Goal: Task Accomplishment & Management: Manage account settings

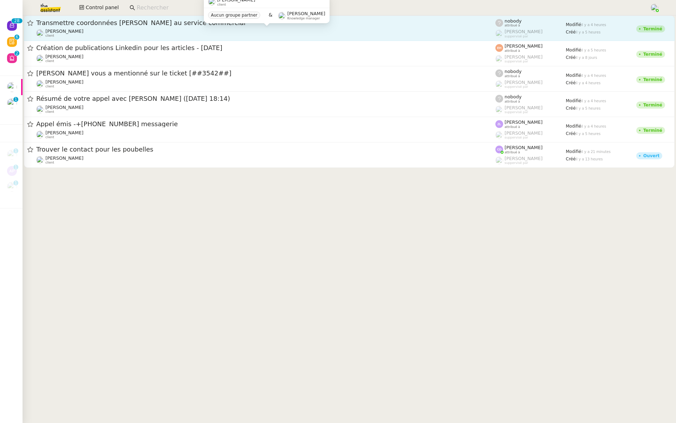
click at [445, 33] on div "[PERSON_NAME] client" at bounding box center [265, 33] width 459 height 9
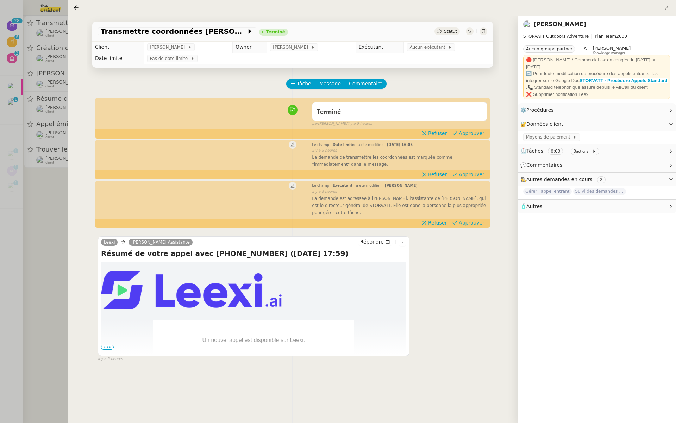
click at [24, 139] on div at bounding box center [338, 211] width 676 height 423
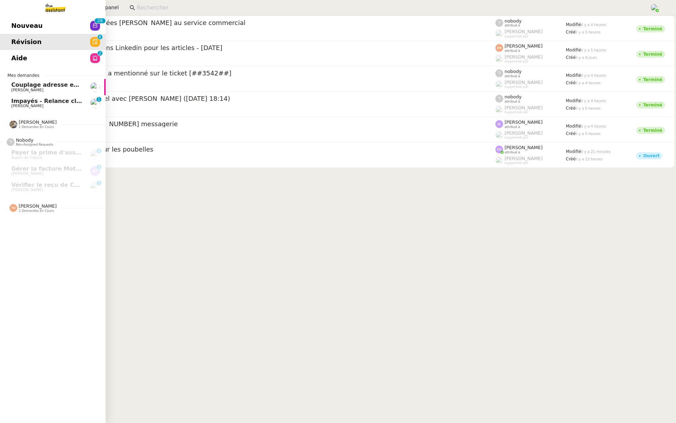
click at [19, 25] on span "Nouveau" at bounding box center [26, 25] width 31 height 11
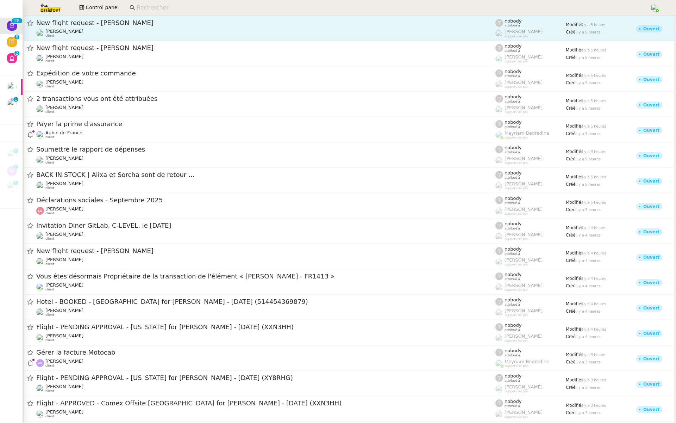
click at [144, 27] on div "New flight request - [PERSON_NAME] [PERSON_NAME] client" at bounding box center [265, 28] width 459 height 19
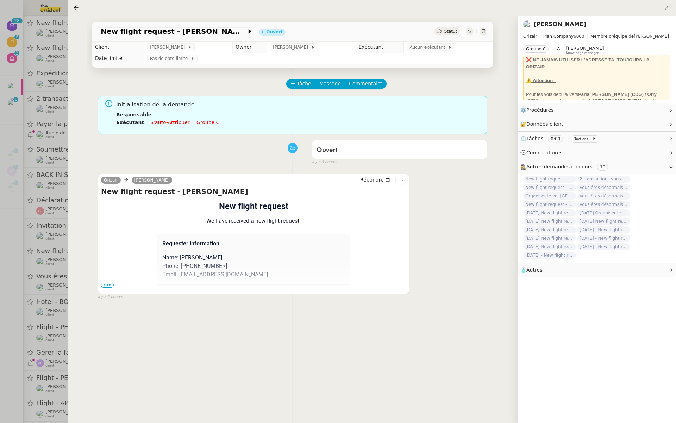
click at [107, 283] on span "•••" at bounding box center [107, 284] width 13 height 5
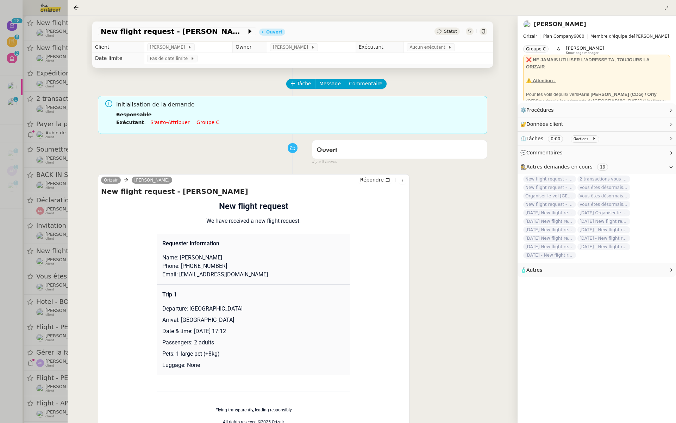
drag, startPoint x: 242, startPoint y: 330, endPoint x: 196, endPoint y: 329, distance: 46.5
click at [196, 329] on p "Date & time: [DATE] 17:12" at bounding box center [253, 331] width 182 height 8
copy p "[DATE]"
click at [119, 32] on span "New flight request - [PERSON_NAME]" at bounding box center [174, 31] width 146 height 7
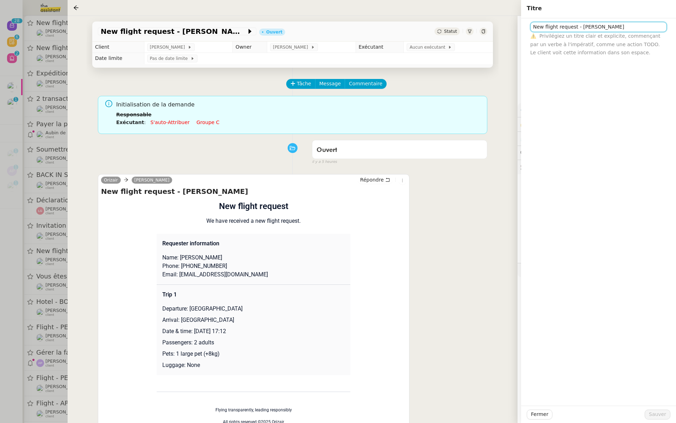
click at [531, 28] on input "New flight request - [PERSON_NAME]" at bounding box center [598, 27] width 137 height 10
paste input "[DATE]"
type input "[DATE] - New flight request - [PERSON_NAME]"
click at [661, 414] on span "Sauver" at bounding box center [657, 414] width 17 height 8
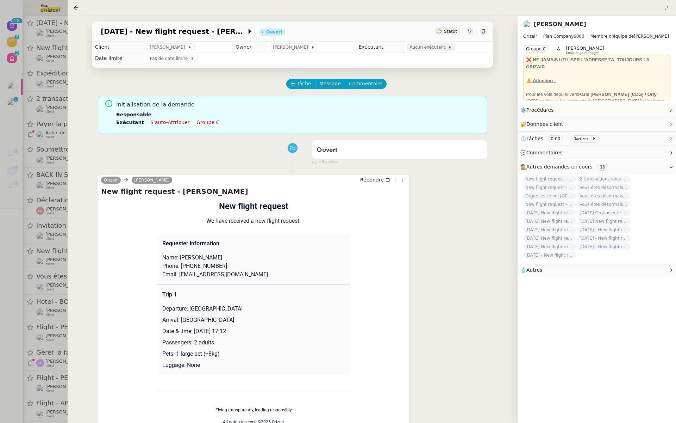
click at [428, 48] on span "Aucun exécutant" at bounding box center [429, 47] width 38 height 7
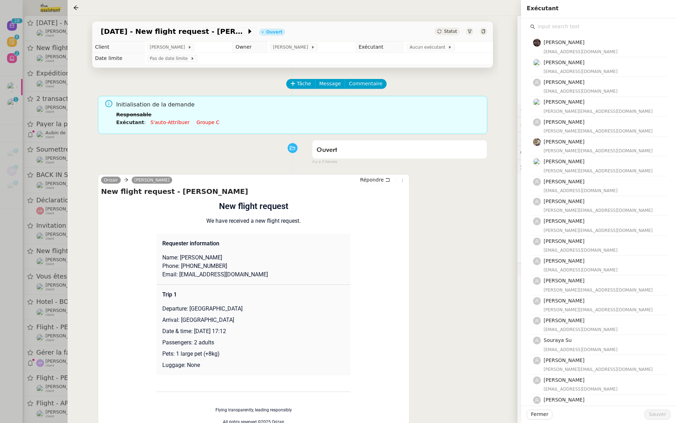
click at [557, 30] on input "text" at bounding box center [601, 27] width 132 height 10
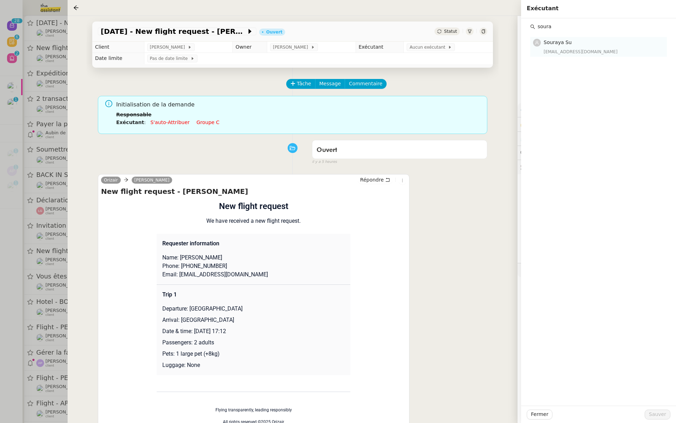
type input "soura"
click at [552, 49] on div "[EMAIL_ADDRESS][DOMAIN_NAME]" at bounding box center [603, 51] width 119 height 7
click at [653, 413] on span "Sauver" at bounding box center [657, 414] width 17 height 8
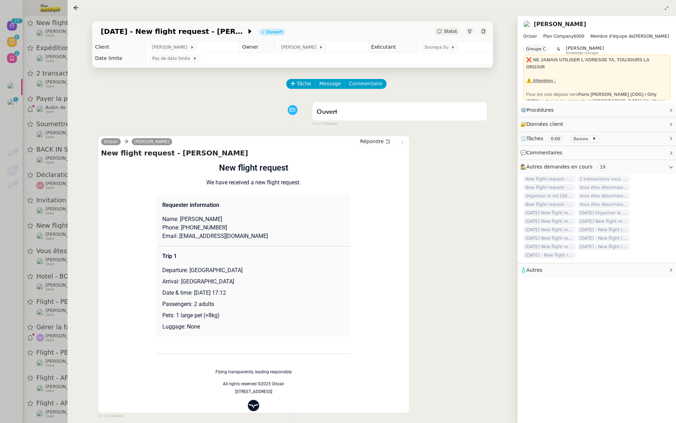
click at [29, 133] on div at bounding box center [338, 211] width 676 height 423
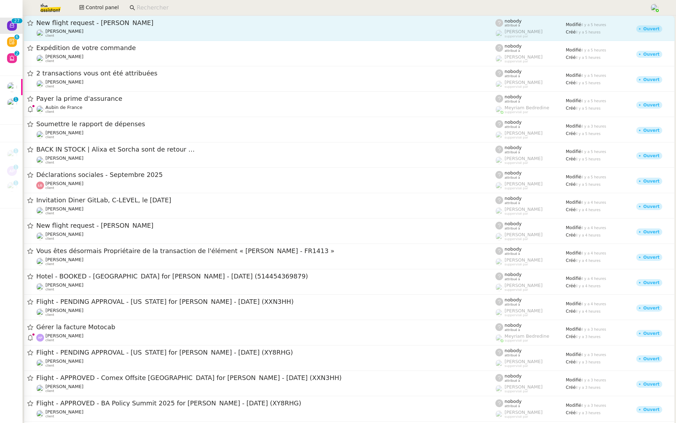
click at [120, 26] on div "New flight request - [PERSON_NAME]" at bounding box center [265, 23] width 459 height 8
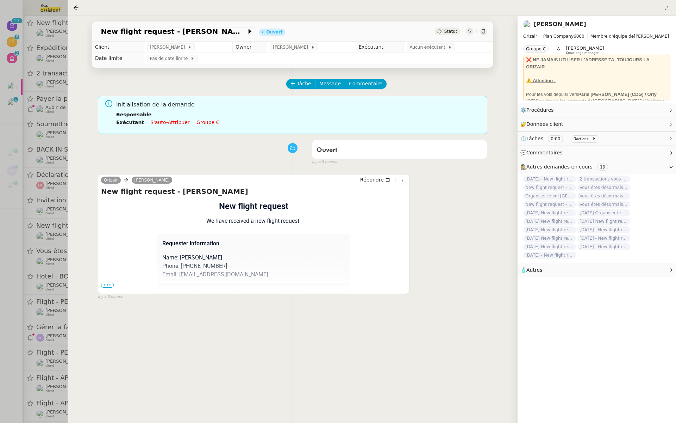
click at [108, 285] on span "•••" at bounding box center [107, 284] width 13 height 5
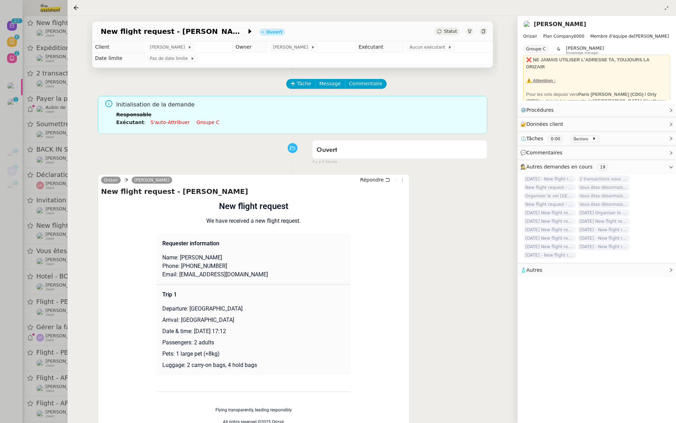
drag, startPoint x: 242, startPoint y: 330, endPoint x: 195, endPoint y: 329, distance: 46.9
click at [195, 329] on p "Date & time: [DATE] 17:12" at bounding box center [253, 331] width 182 height 8
copy p "[DATE]"
click at [164, 32] on span "New flight request - [PERSON_NAME]" at bounding box center [174, 31] width 146 height 7
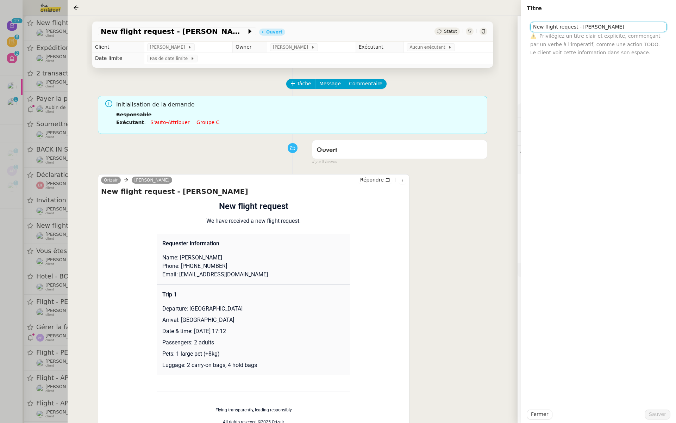
click at [532, 27] on input "New flight request - [PERSON_NAME]" at bounding box center [598, 27] width 137 height 10
paste input "[DATE]"
type input "[DATE] - New flight request - [PERSON_NAME]"
click at [655, 413] on span "Sauver" at bounding box center [657, 414] width 17 height 8
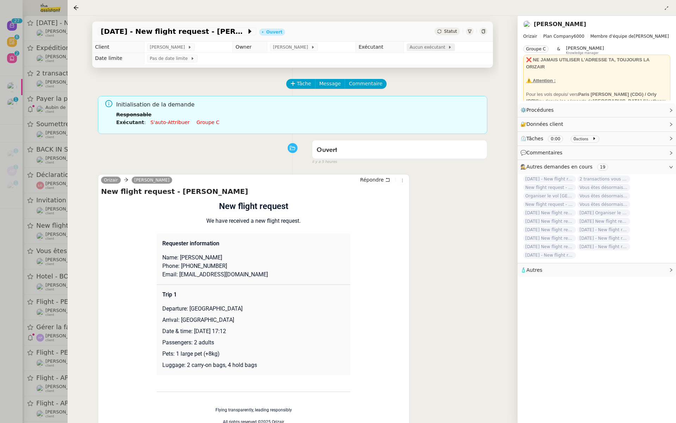
click at [423, 48] on span "Aucun exécutant" at bounding box center [429, 47] width 38 height 7
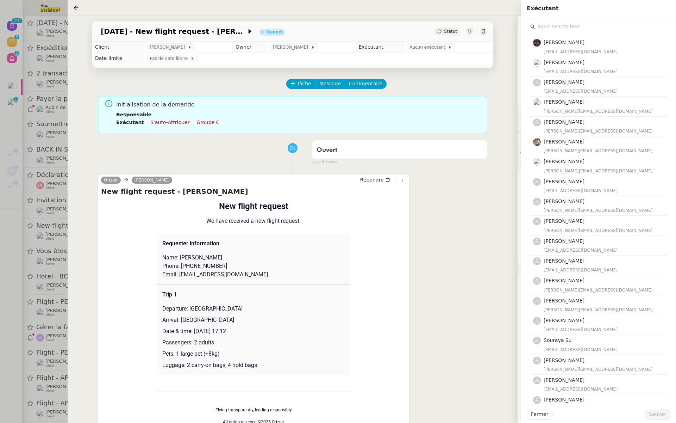
click at [564, 24] on input "text" at bounding box center [601, 27] width 132 height 10
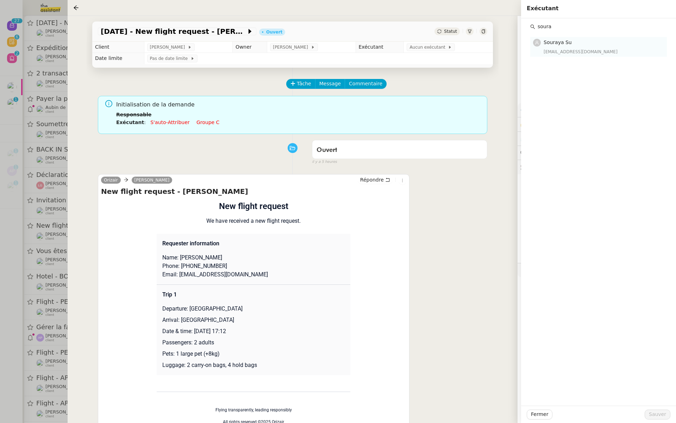
type input "soura"
click at [574, 43] on h4 "Souraya Su" at bounding box center [603, 42] width 119 height 8
click at [653, 415] on span "Sauver" at bounding box center [657, 414] width 17 height 8
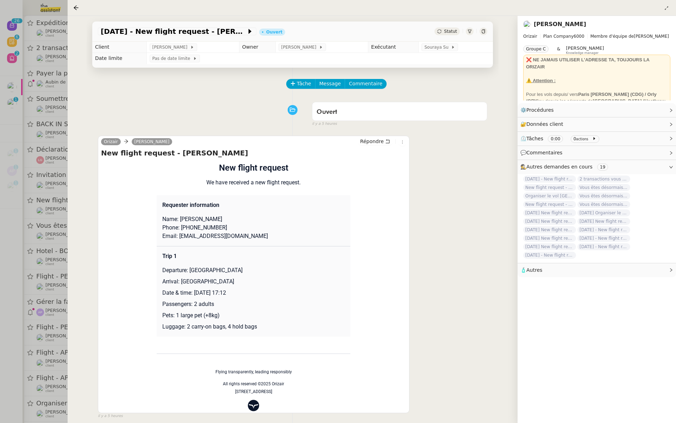
click at [41, 109] on div at bounding box center [338, 211] width 676 height 423
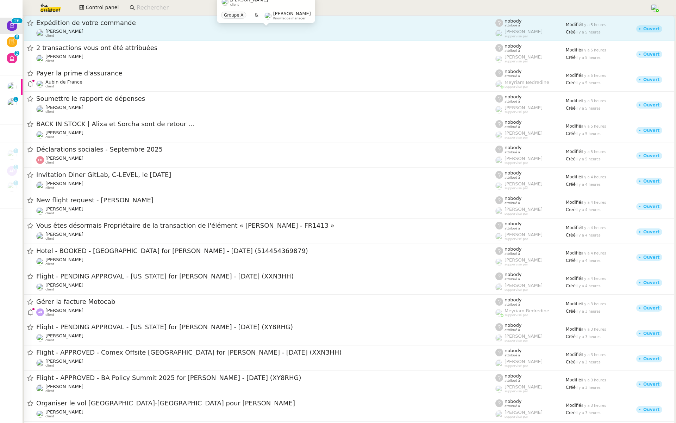
click at [168, 29] on div "[PERSON_NAME] client" at bounding box center [265, 33] width 459 height 9
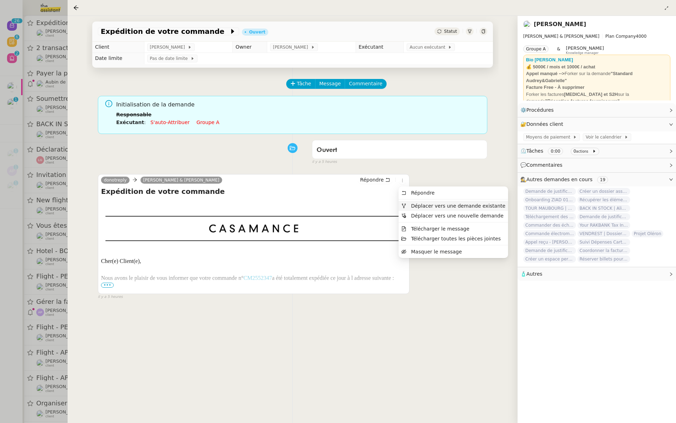
click at [405, 204] on icon at bounding box center [404, 205] width 4 height 5
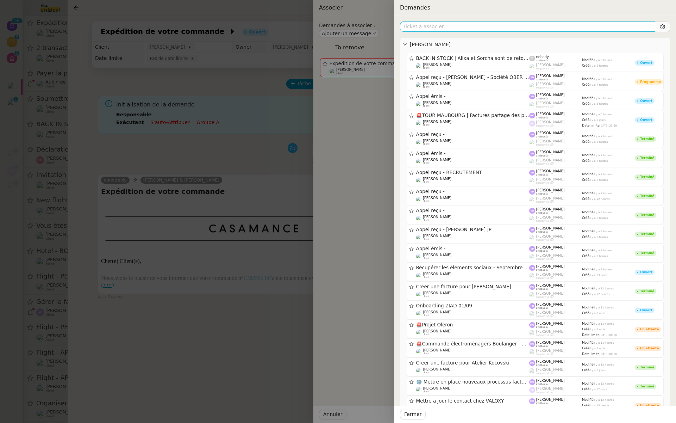
click at [438, 28] on input "text" at bounding box center [527, 26] width 255 height 10
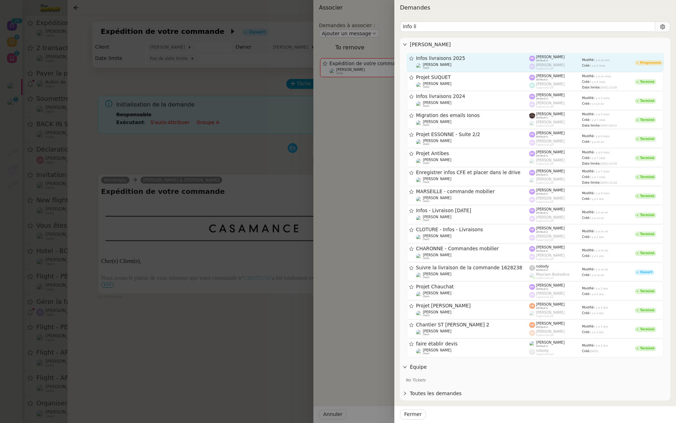
type input "info li"
click at [487, 56] on span "Infos livraisons 2025" at bounding box center [472, 58] width 113 height 5
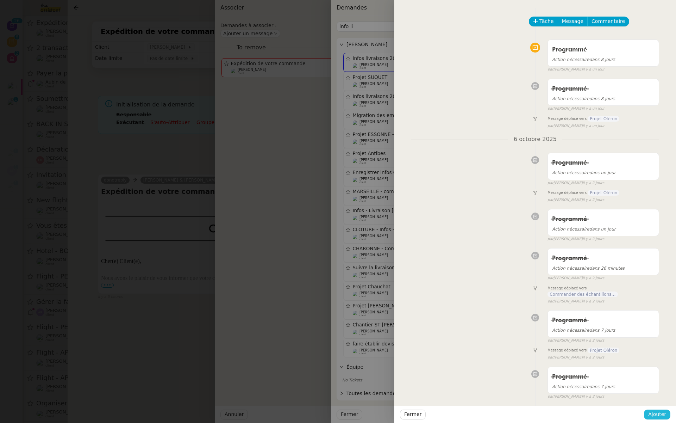
click at [656, 416] on span "Ajouter" at bounding box center [657, 414] width 18 height 8
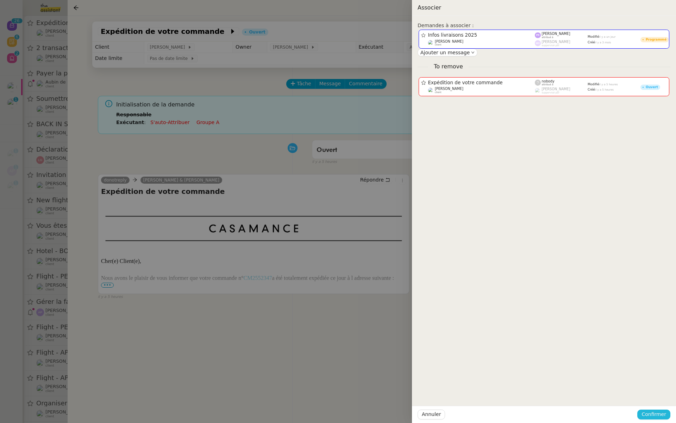
click at [656, 415] on span "Confirmer" at bounding box center [654, 414] width 25 height 8
click at [664, 393] on button "Ajouter" at bounding box center [655, 395] width 24 height 8
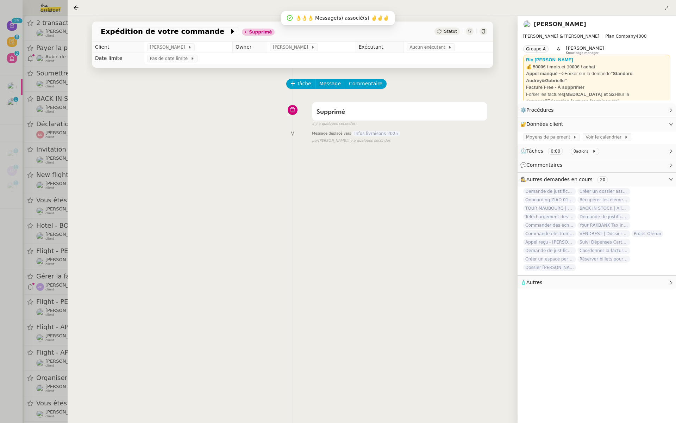
click at [20, 67] on div at bounding box center [338, 211] width 676 height 423
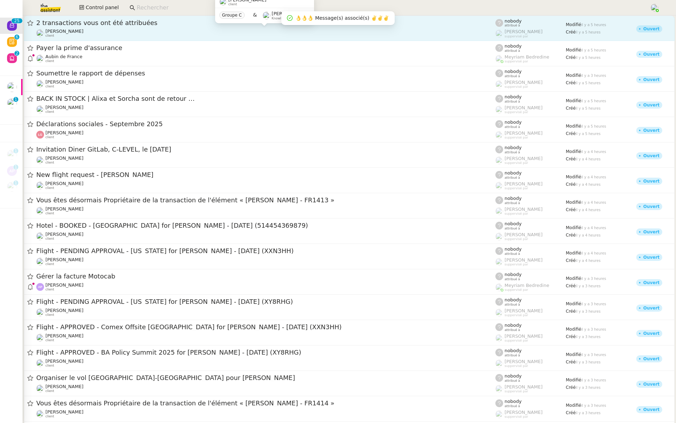
click at [127, 31] on div "[PERSON_NAME] client" at bounding box center [265, 33] width 459 height 9
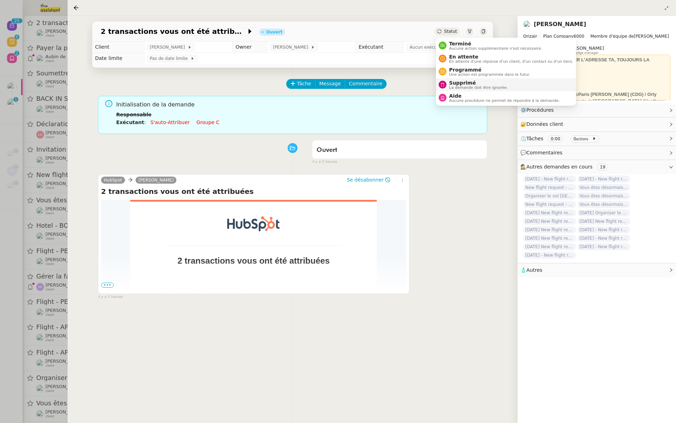
click at [453, 83] on span "Supprimé" at bounding box center [478, 83] width 59 height 6
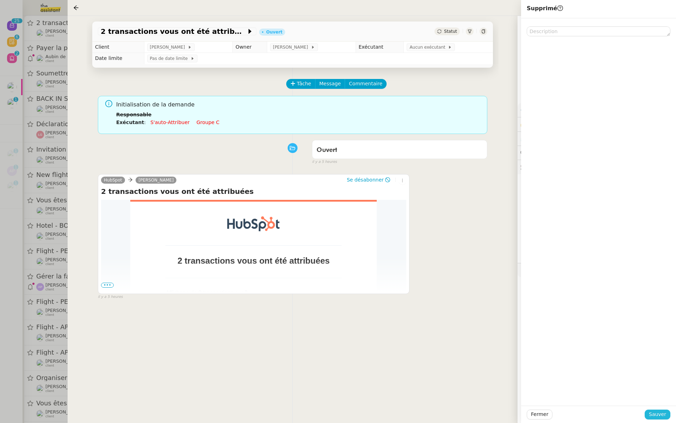
click at [656, 413] on span "Sauver" at bounding box center [657, 414] width 17 height 8
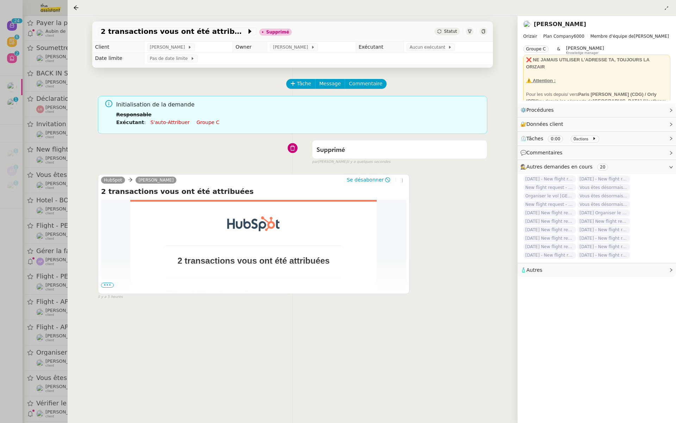
click at [3, 127] on div at bounding box center [338, 211] width 676 height 423
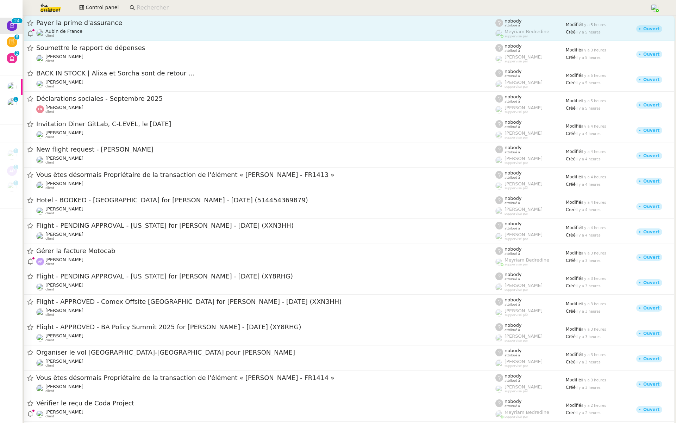
click at [118, 22] on span "Payer la prime d'assurance" at bounding box center [265, 23] width 459 height 6
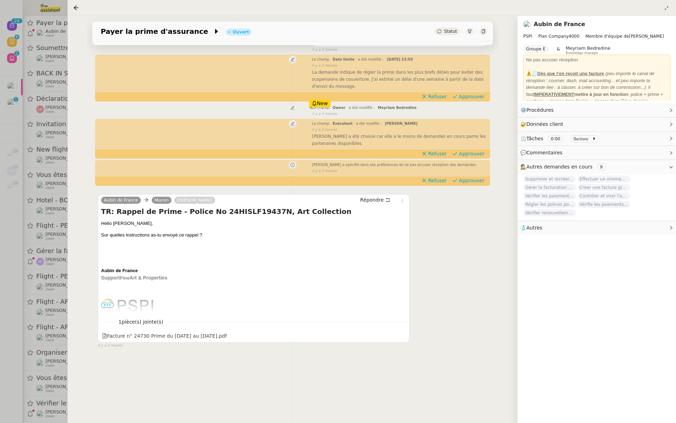
scroll to position [86, 0]
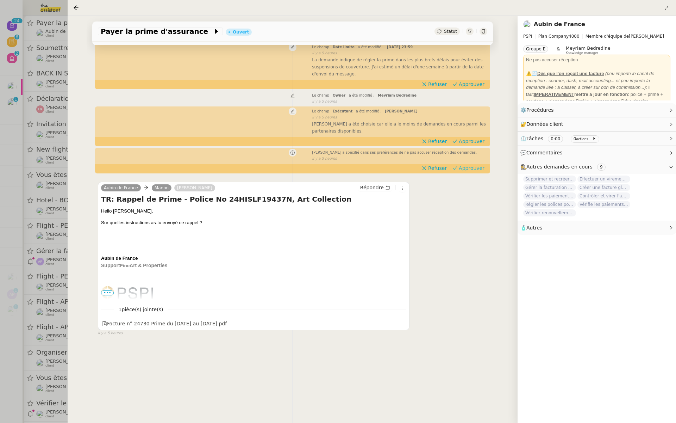
click at [479, 171] on span "Approuver" at bounding box center [472, 167] width 26 height 7
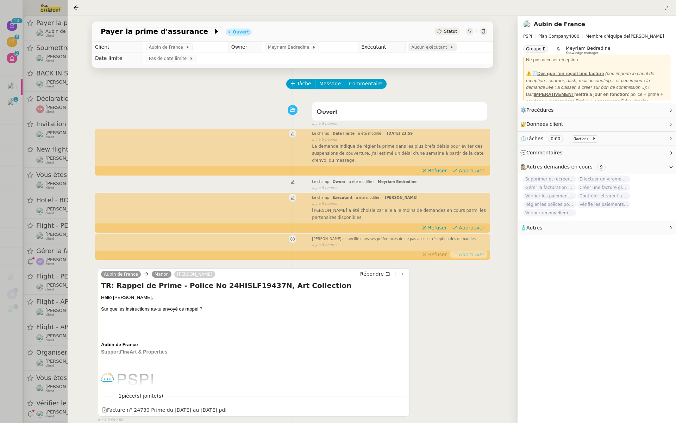
click at [431, 48] on span "Aucun exécutant" at bounding box center [430, 47] width 38 height 7
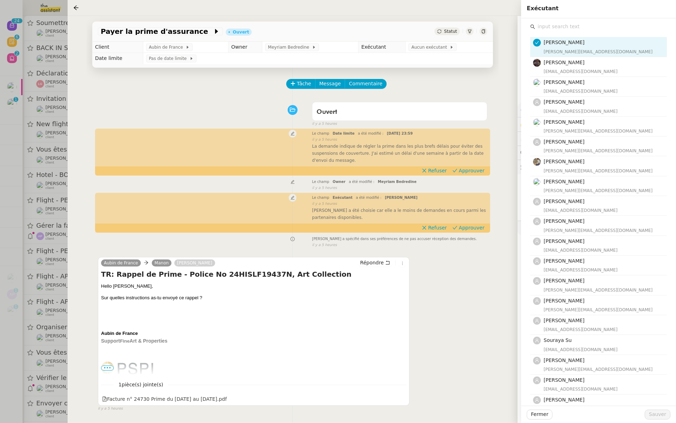
click at [565, 30] on input "text" at bounding box center [601, 27] width 132 height 10
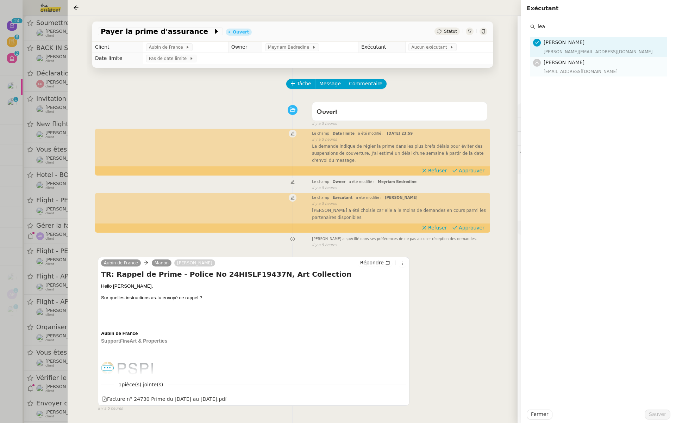
type input "lea"
click at [558, 72] on div "[EMAIL_ADDRESS][DOMAIN_NAME]" at bounding box center [603, 71] width 119 height 7
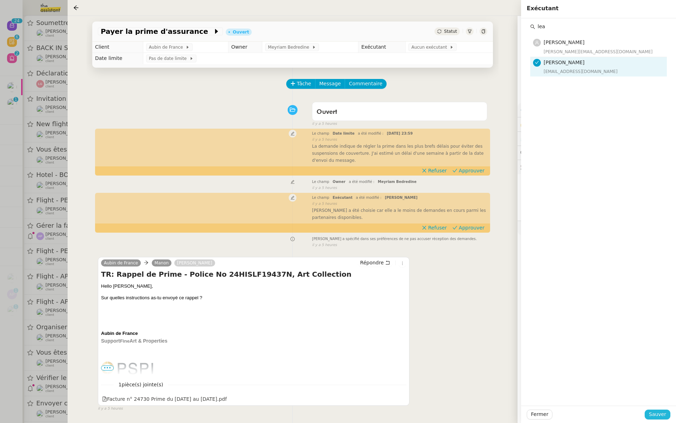
click at [660, 415] on span "Sauver" at bounding box center [657, 414] width 17 height 8
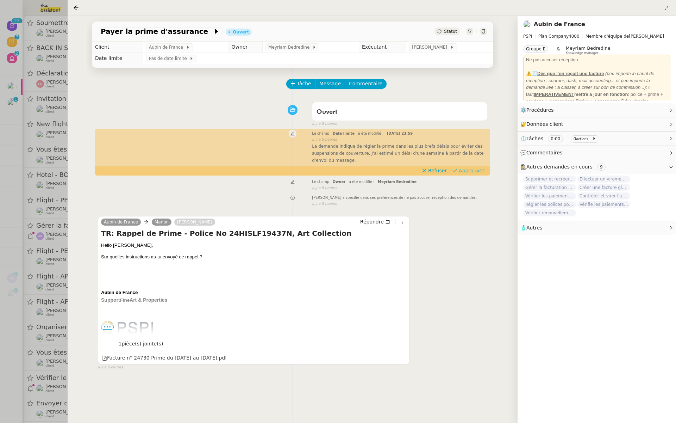
click at [475, 169] on span "Approuver" at bounding box center [472, 170] width 26 height 7
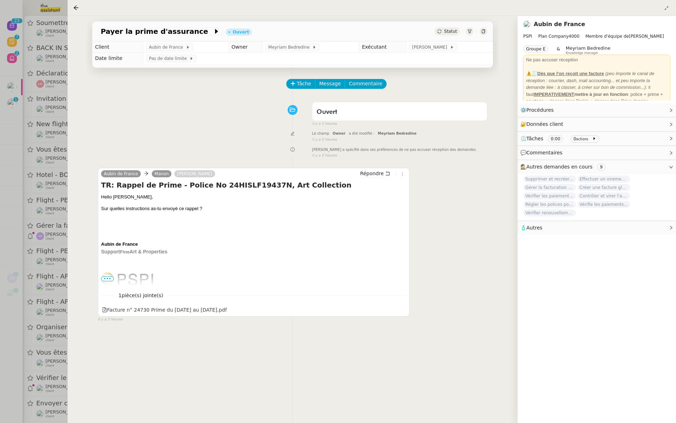
click at [40, 99] on div at bounding box center [338, 211] width 676 height 423
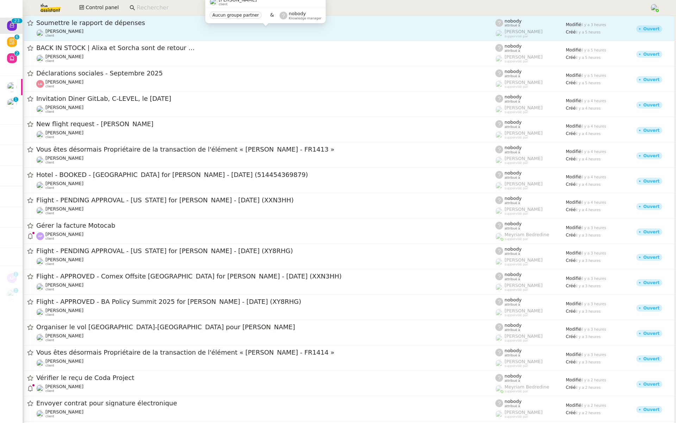
click at [143, 30] on div "[PERSON_NAME] client" at bounding box center [265, 33] width 459 height 9
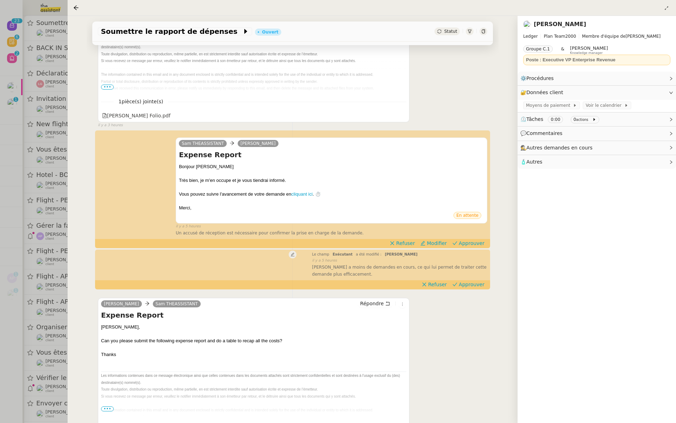
scroll to position [200, 0]
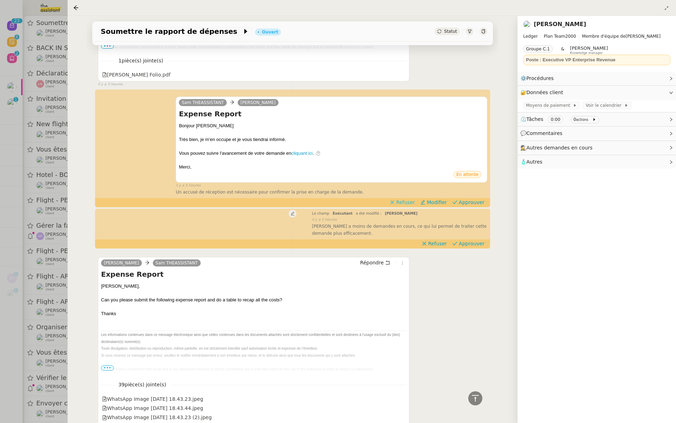
click at [402, 202] on span "Refuser" at bounding box center [405, 202] width 19 height 7
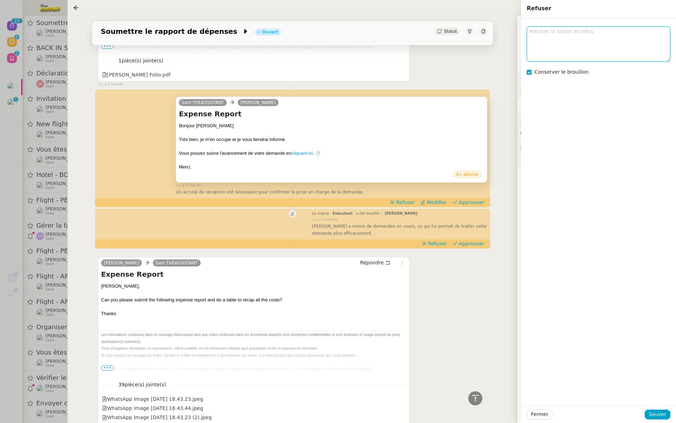
click at [550, 42] on textarea at bounding box center [599, 43] width 144 height 35
type textarea "en"
click at [653, 412] on span "Sauver" at bounding box center [657, 414] width 17 height 8
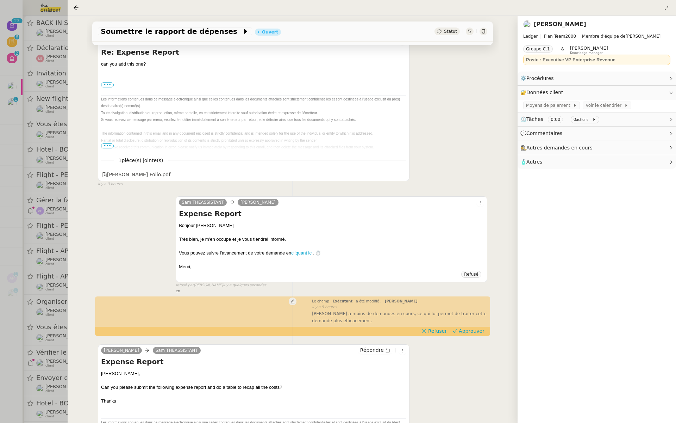
scroll to position [244, 0]
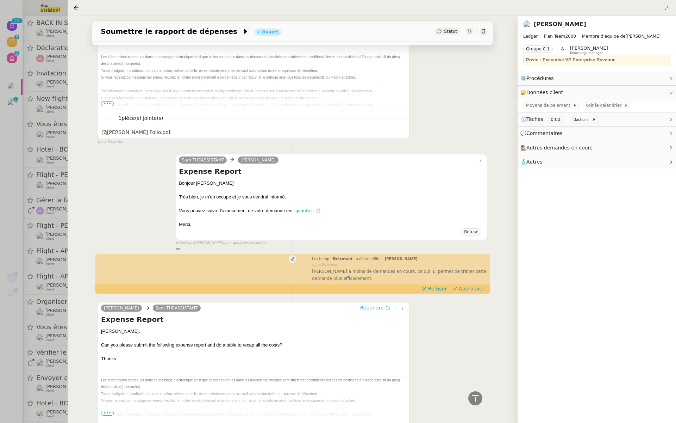
click at [380, 305] on span "Répondre" at bounding box center [372, 307] width 24 height 7
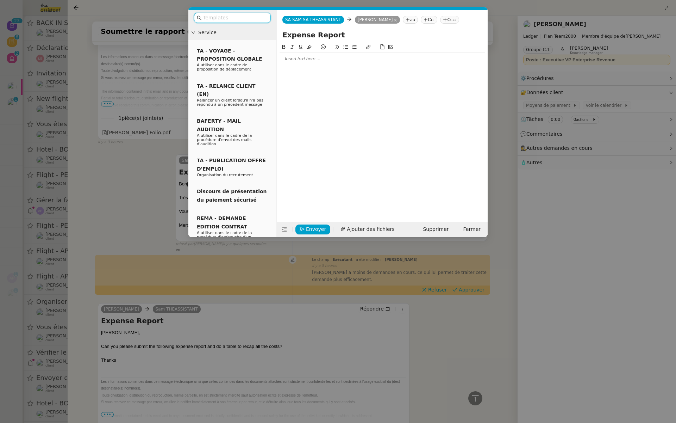
scroll to position [299, 0]
click at [228, 14] on input "text" at bounding box center [234, 18] width 63 height 8
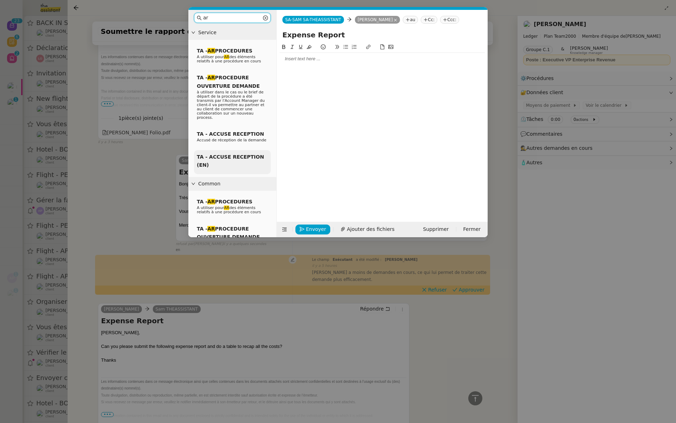
type input "ar"
click at [227, 157] on div "TA - ACCUSE RECEPTION (EN)" at bounding box center [232, 162] width 77 height 24
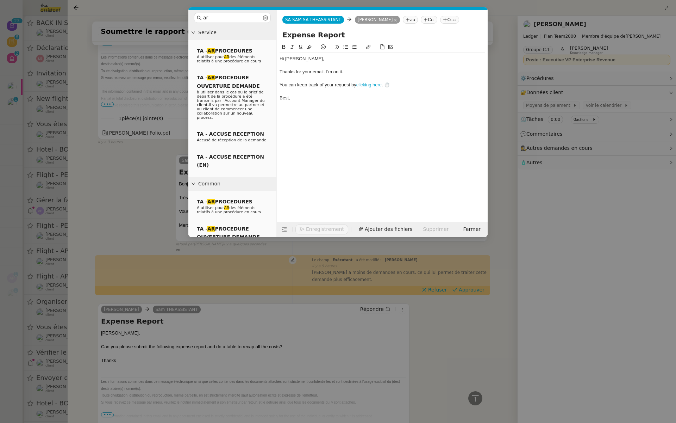
click at [73, 144] on nz-modal-container "ar Service TA - AR PROCEDURES A utiliser pour AR des éléments relatifs à une pr…" at bounding box center [338, 211] width 676 height 423
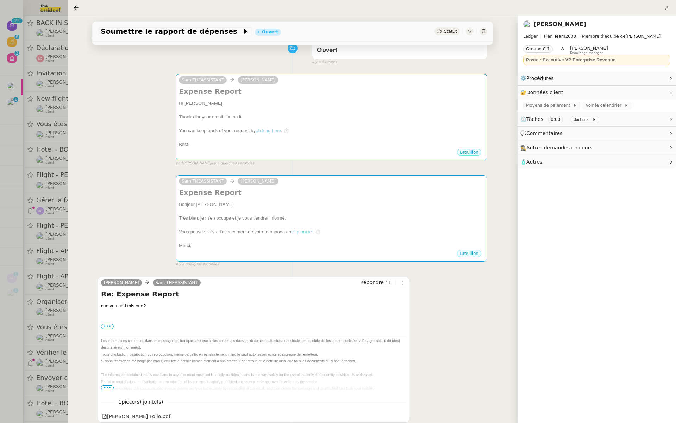
scroll to position [0, 0]
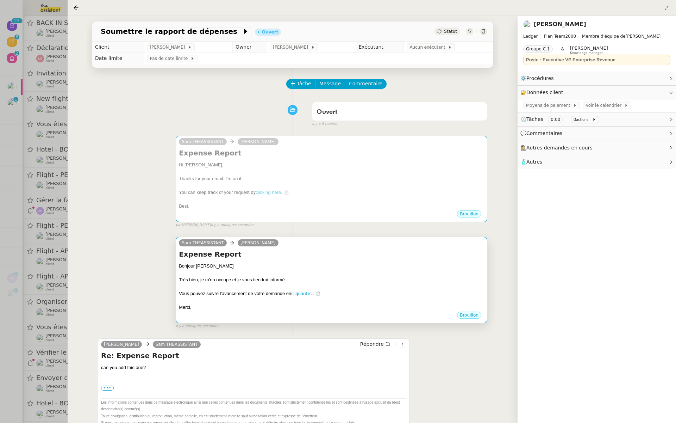
click at [411, 258] on h4 "Expense Report" at bounding box center [331, 254] width 305 height 10
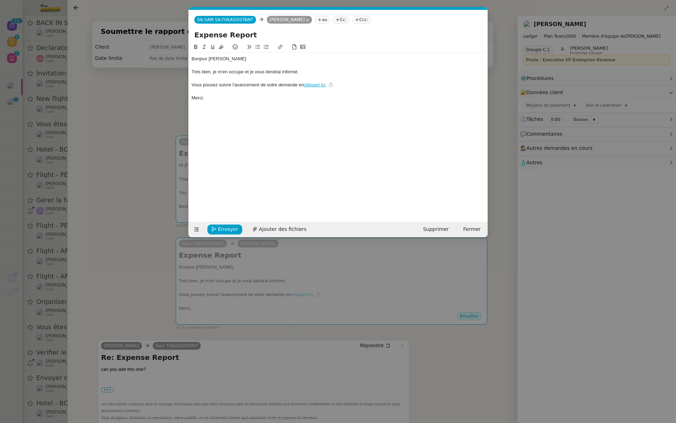
scroll to position [0, 15]
click at [436, 229] on span "Supprimer" at bounding box center [436, 229] width 26 height 8
click at [498, 211] on span "OK" at bounding box center [501, 210] width 7 height 7
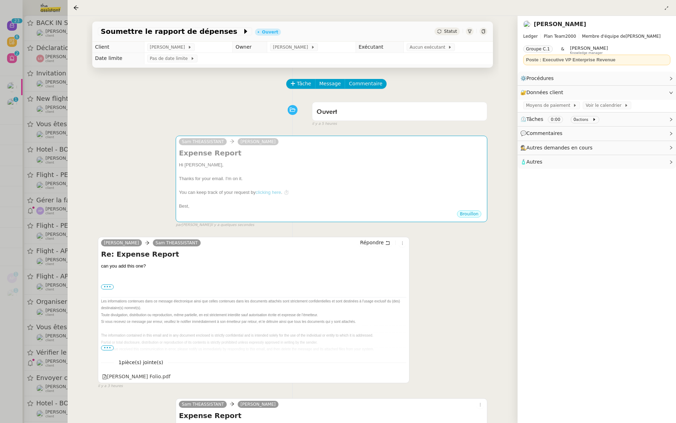
click at [35, 151] on div at bounding box center [338, 211] width 676 height 423
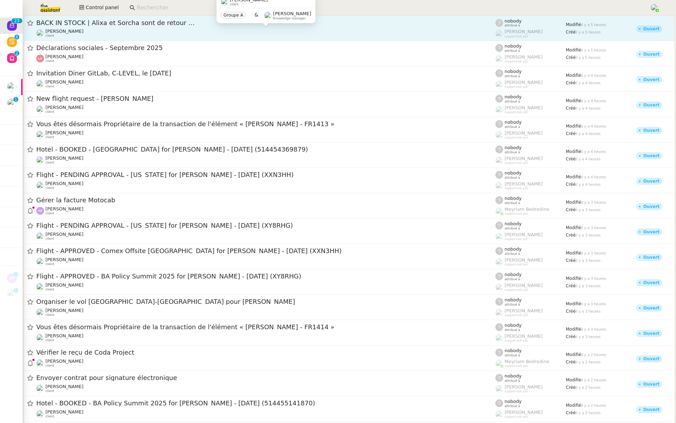
click at [126, 31] on div "[PERSON_NAME] client" at bounding box center [265, 33] width 459 height 9
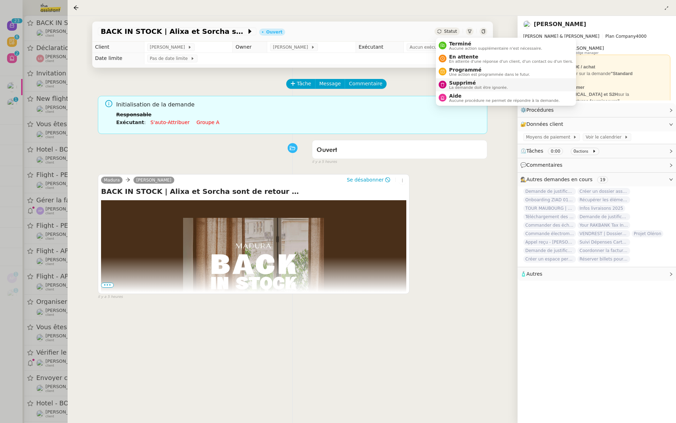
click at [450, 88] on span "La demande doit être ignorée." at bounding box center [478, 88] width 59 height 4
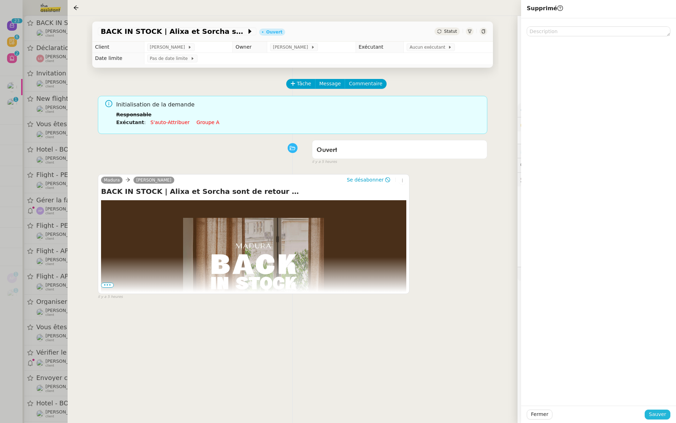
click at [659, 414] on span "Sauver" at bounding box center [657, 414] width 17 height 8
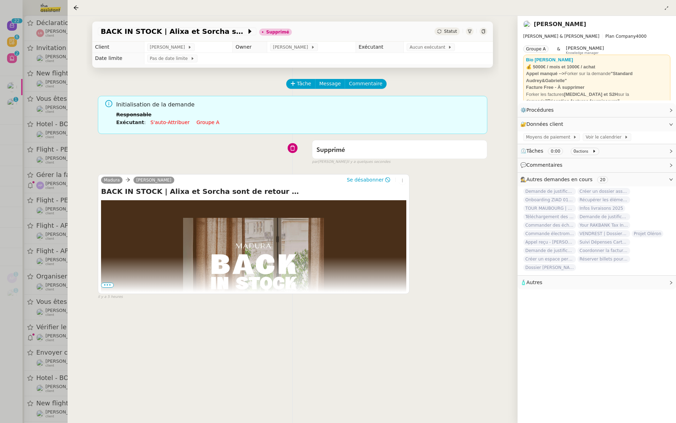
click at [45, 182] on div at bounding box center [338, 211] width 676 height 423
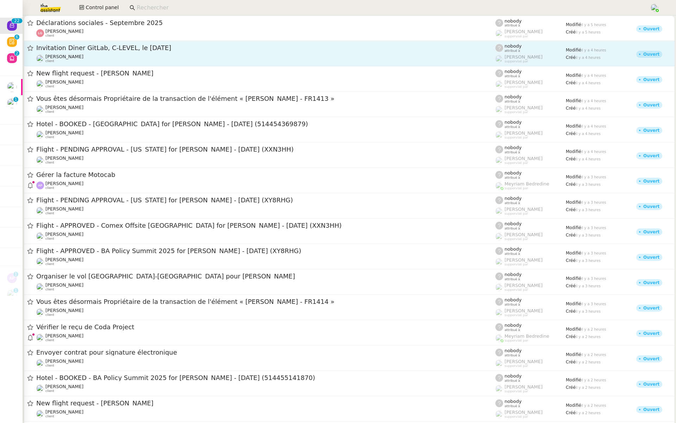
click at [138, 44] on div "Invitation Diner GitLab, C-LEVEL, le [DATE]" at bounding box center [265, 48] width 459 height 9
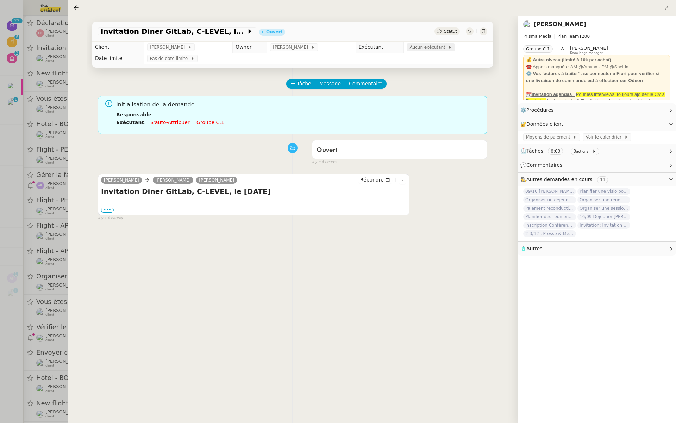
click at [423, 46] on span "Aucun exécutant" at bounding box center [429, 47] width 38 height 7
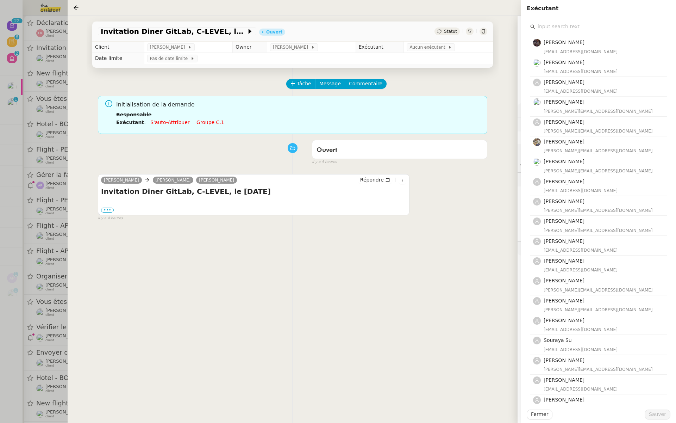
click at [553, 30] on input "text" at bounding box center [601, 27] width 132 height 10
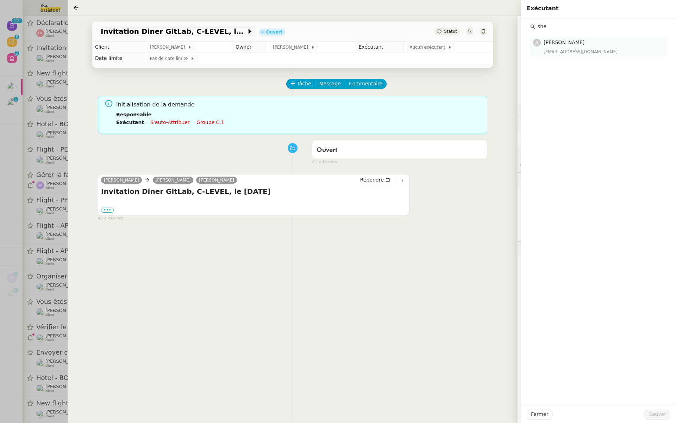
type input "she"
click at [553, 51] on div "[EMAIL_ADDRESS][DOMAIN_NAME]" at bounding box center [603, 51] width 119 height 7
click at [653, 412] on span "Sauver" at bounding box center [657, 414] width 17 height 8
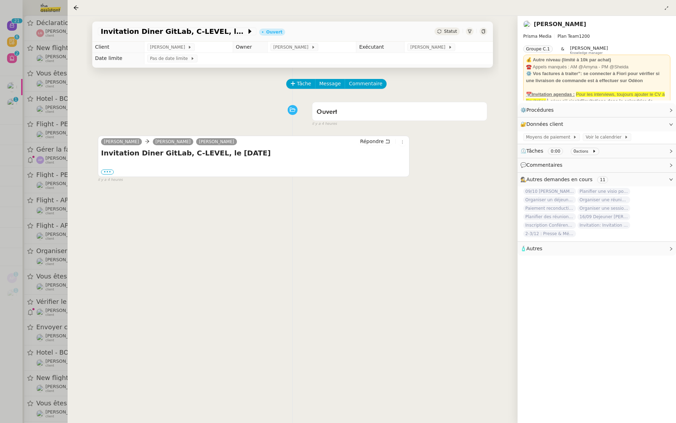
click at [35, 109] on div at bounding box center [338, 211] width 676 height 423
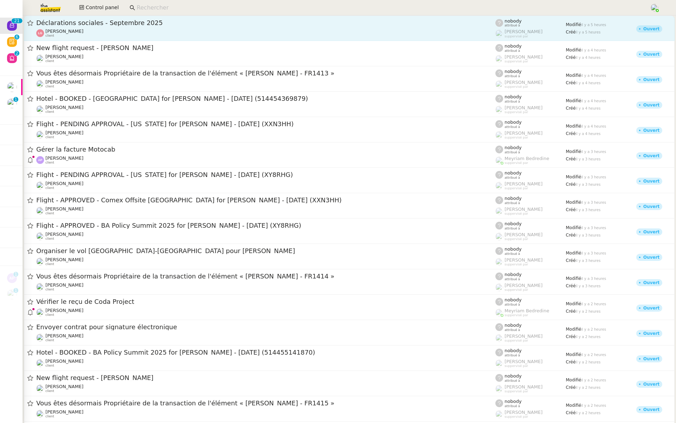
click at [141, 24] on span "Déclarations sociales - Septembre 2025" at bounding box center [265, 23] width 459 height 6
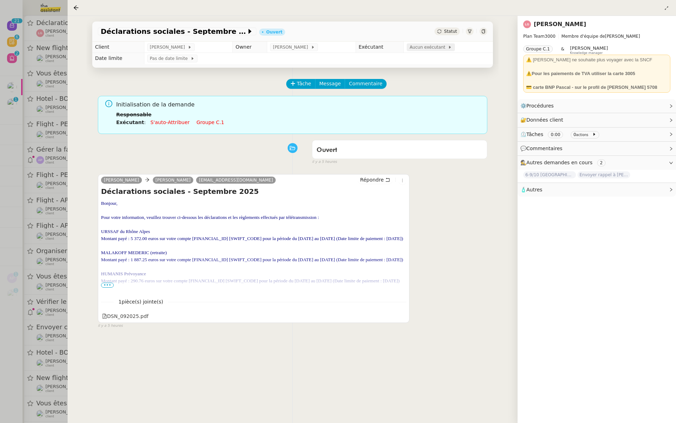
click at [435, 45] on span "Aucun exécutant" at bounding box center [429, 47] width 38 height 7
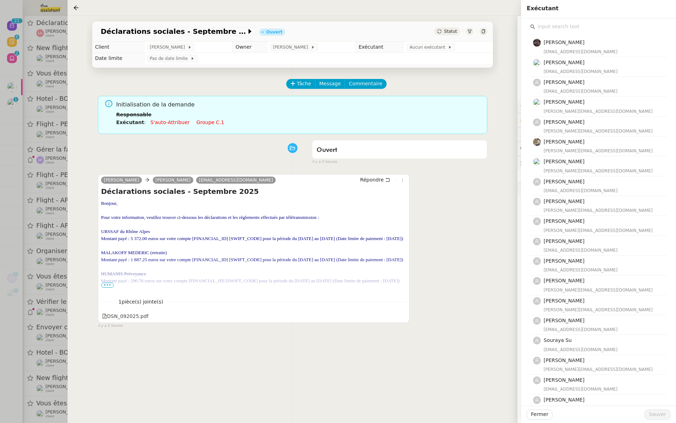
click at [545, 29] on input "text" at bounding box center [601, 27] width 132 height 10
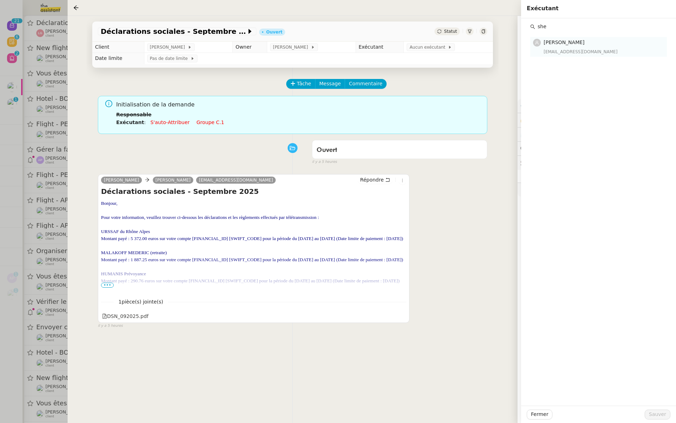
type input "she"
click at [553, 42] on span "[PERSON_NAME]" at bounding box center [564, 42] width 41 height 6
click at [656, 411] on span "Sauver" at bounding box center [657, 414] width 17 height 8
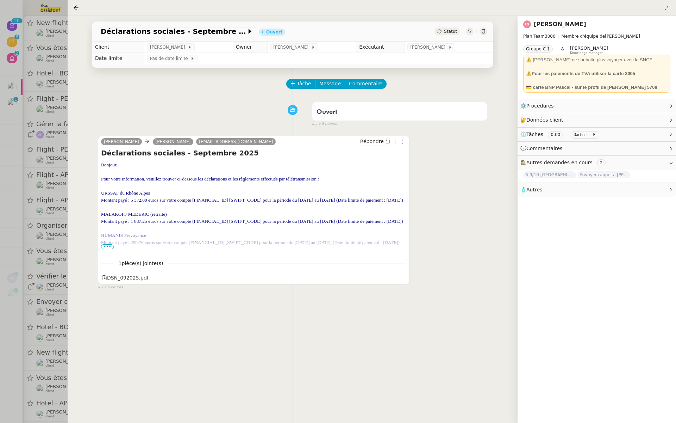
click at [0, 102] on div at bounding box center [338, 211] width 676 height 423
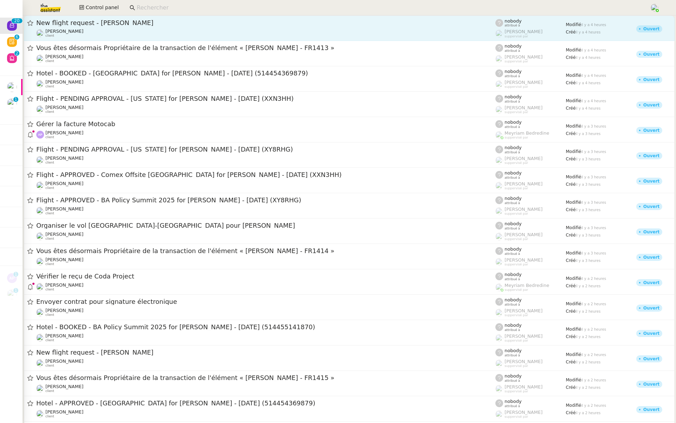
click at [137, 29] on div "[PERSON_NAME] client" at bounding box center [265, 33] width 459 height 9
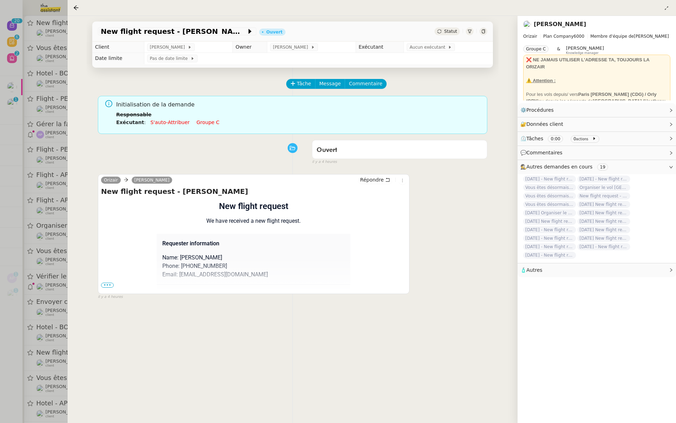
click at [103, 285] on span "•••" at bounding box center [107, 284] width 13 height 5
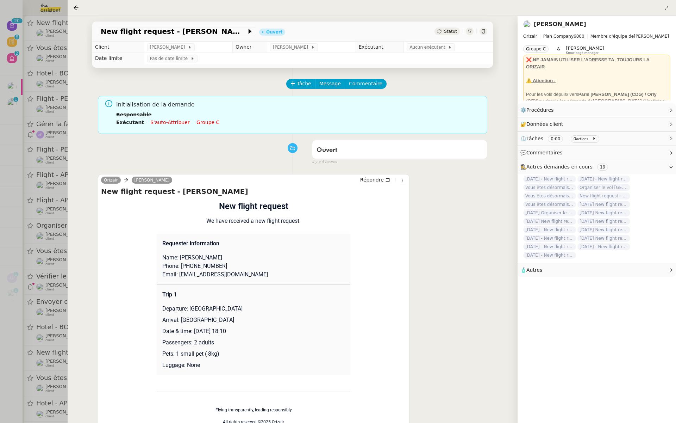
drag, startPoint x: 247, startPoint y: 331, endPoint x: 194, endPoint y: 326, distance: 53.5
click at [194, 326] on td "Trip 1 Departure: [GEOGRAPHIC_DATA] Arrival: [GEOGRAPHIC_DATA] Date & time: [DA…" at bounding box center [254, 329] width 194 height 91
click at [247, 333] on p "Date & time: [DATE] 18:10" at bounding box center [253, 331] width 182 height 8
drag, startPoint x: 247, startPoint y: 333, endPoint x: 195, endPoint y: 330, distance: 51.8
click at [195, 330] on p "Date & time: [DATE] 18:10" at bounding box center [253, 331] width 182 height 8
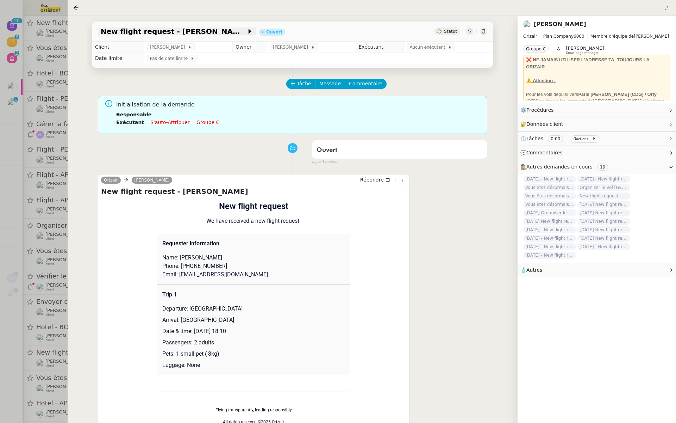
click at [147, 30] on span "New flight request - [PERSON_NAME]" at bounding box center [174, 31] width 146 height 7
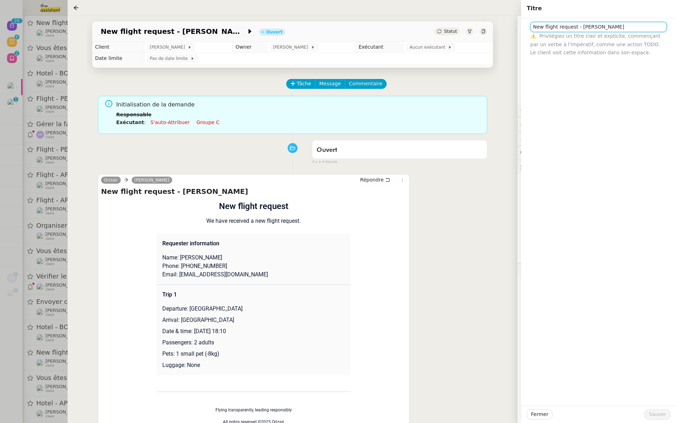
click at [531, 27] on input "New flight request - [PERSON_NAME]" at bounding box center [598, 27] width 137 height 10
paste input "[DATE]"
type input "[DATE] - New flight request - [PERSON_NAME]"
click at [659, 414] on span "Sauver" at bounding box center [657, 414] width 17 height 8
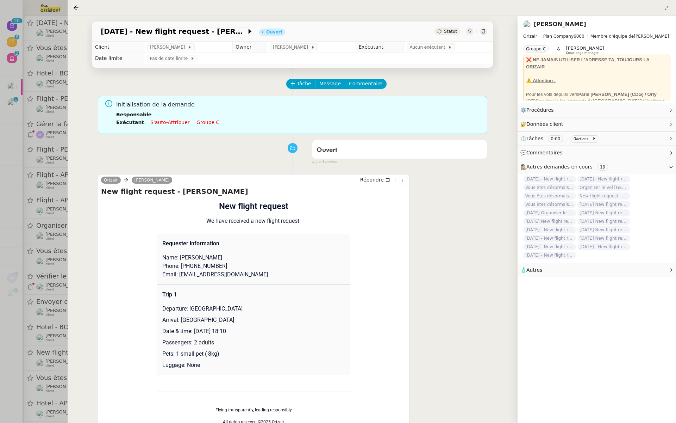
click at [424, 51] on td "Aucun exécutant" at bounding box center [448, 47] width 89 height 11
click at [424, 48] on span "Aucun exécutant" at bounding box center [429, 47] width 38 height 7
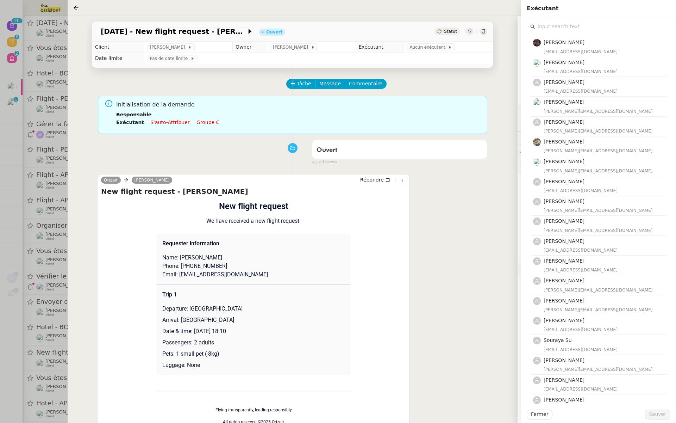
click at [559, 29] on input "text" at bounding box center [601, 27] width 132 height 10
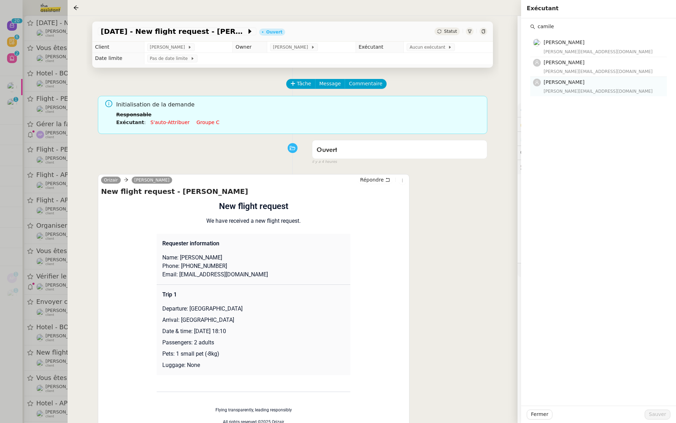
type input "camile"
click at [562, 84] on span "[PERSON_NAME]" at bounding box center [564, 82] width 41 height 6
click at [658, 413] on span "Sauver" at bounding box center [657, 414] width 17 height 8
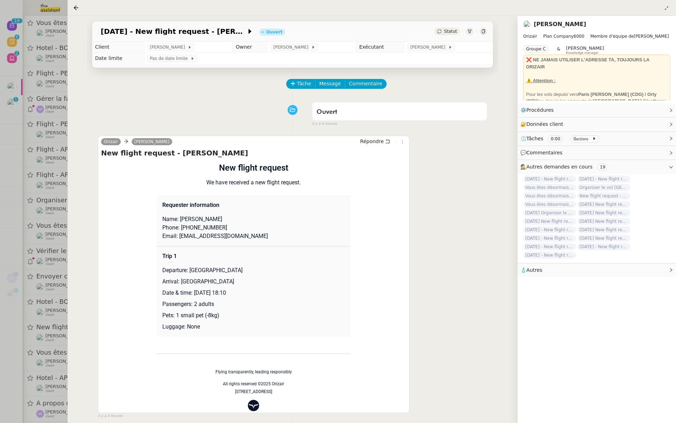
click at [34, 124] on div at bounding box center [338, 211] width 676 height 423
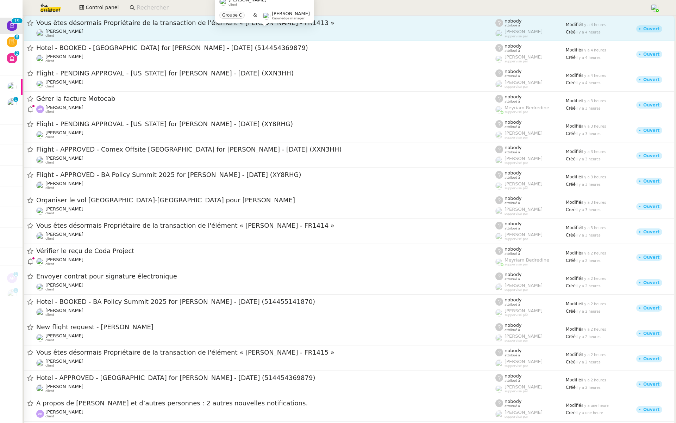
click at [174, 31] on div "[PERSON_NAME] client" at bounding box center [265, 33] width 459 height 9
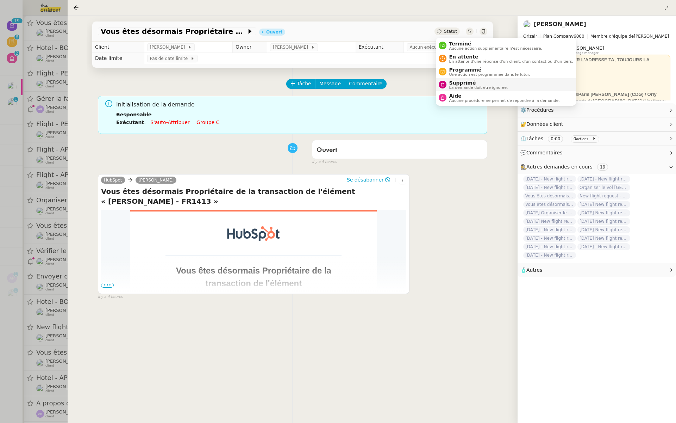
click at [455, 86] on span "La demande doit être ignorée." at bounding box center [478, 88] width 59 height 4
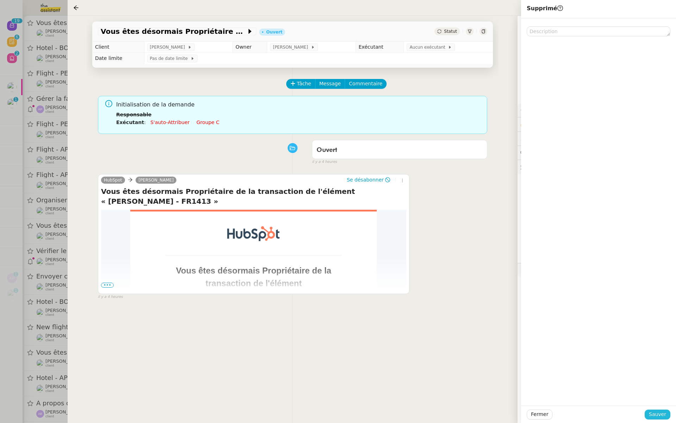
click at [658, 412] on span "Sauver" at bounding box center [657, 414] width 17 height 8
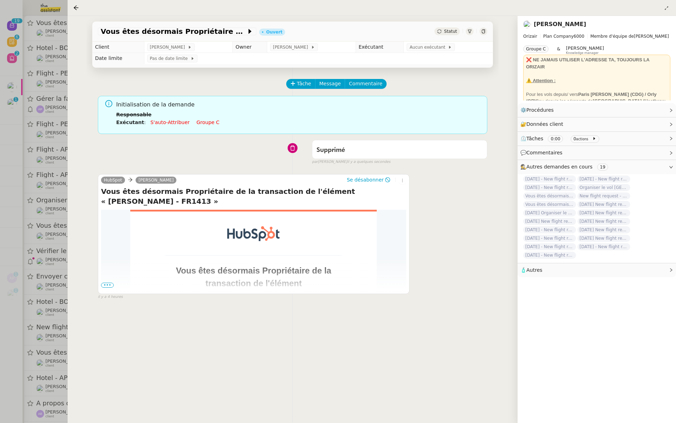
click at [49, 142] on div at bounding box center [338, 211] width 676 height 423
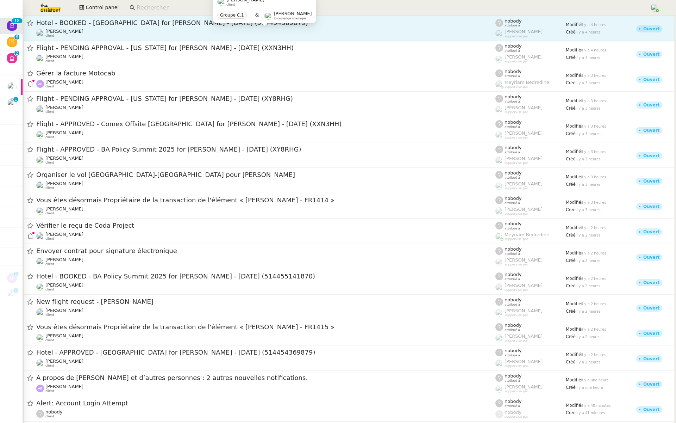
click at [126, 36] on div "[PERSON_NAME] client" at bounding box center [265, 33] width 459 height 9
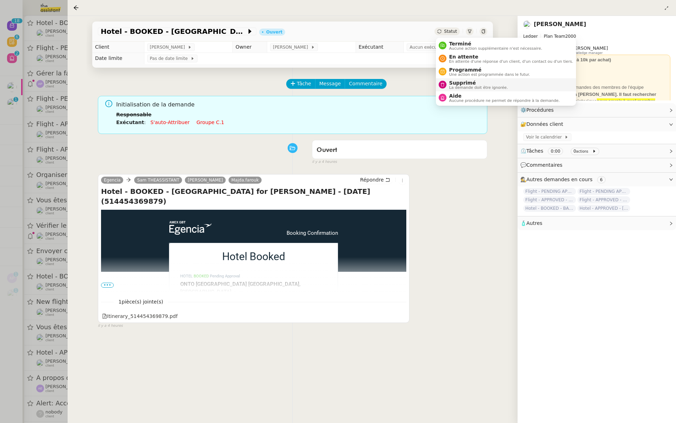
click at [458, 86] on span "La demande doit être ignorée." at bounding box center [478, 88] width 59 height 4
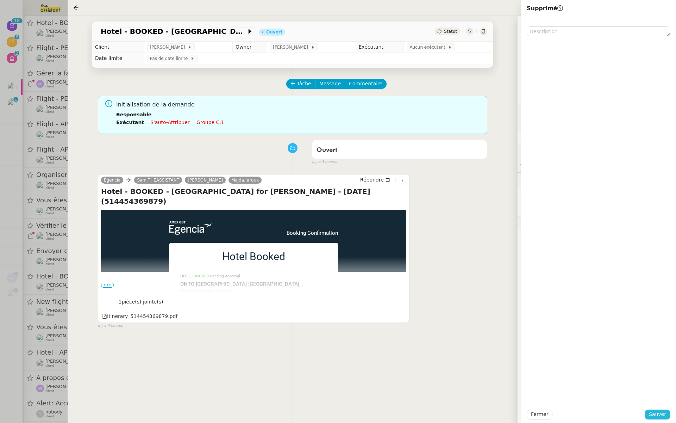
click at [652, 413] on span "Sauver" at bounding box center [657, 414] width 17 height 8
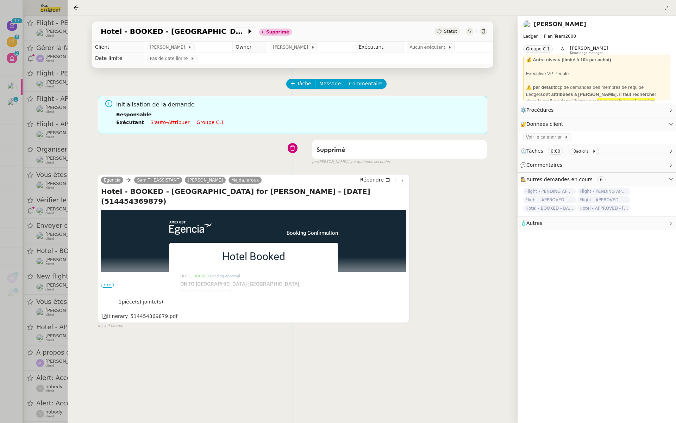
click at [64, 145] on div at bounding box center [338, 211] width 676 height 423
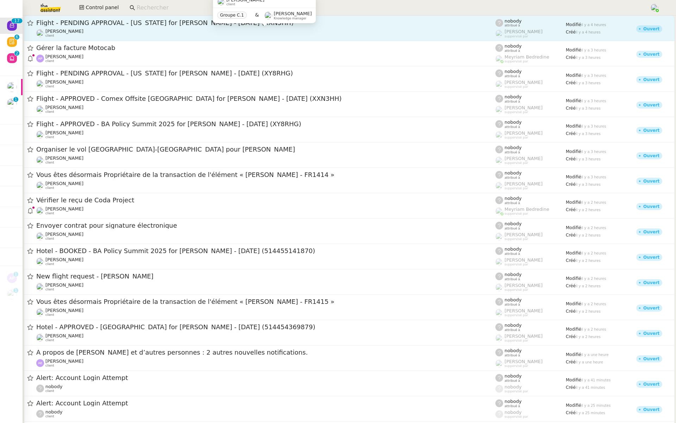
click at [160, 30] on div "[PERSON_NAME] client" at bounding box center [265, 33] width 459 height 9
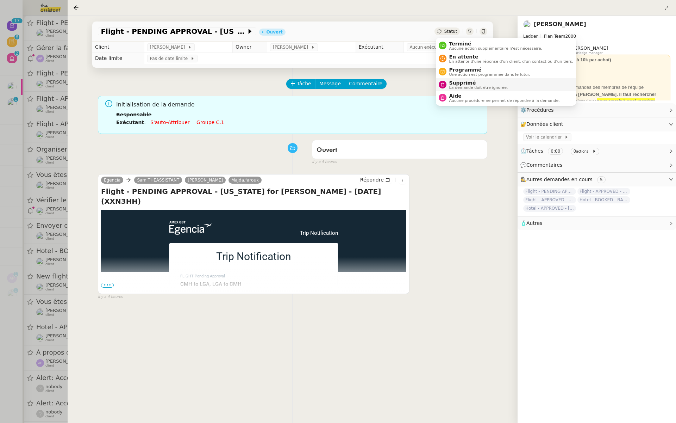
click at [453, 85] on span "Supprimé" at bounding box center [478, 83] width 59 height 6
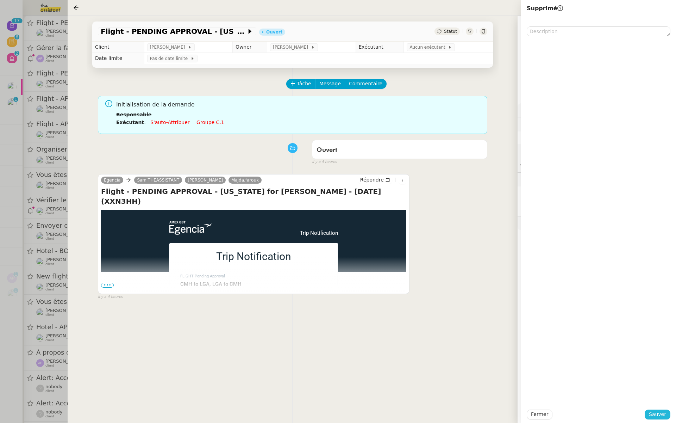
click at [658, 414] on span "Sauver" at bounding box center [657, 414] width 17 height 8
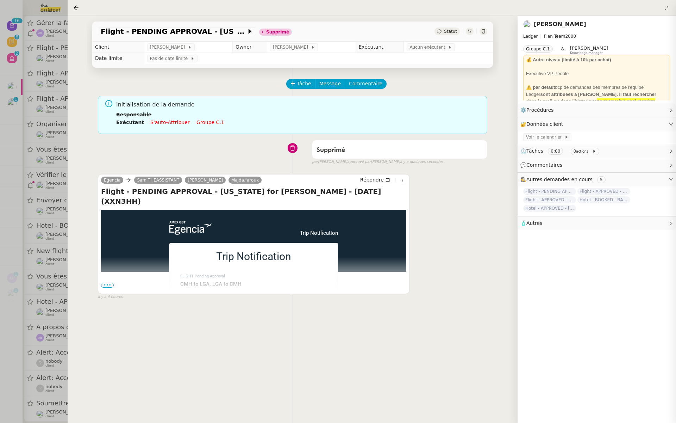
click at [0, 99] on div at bounding box center [338, 211] width 676 height 423
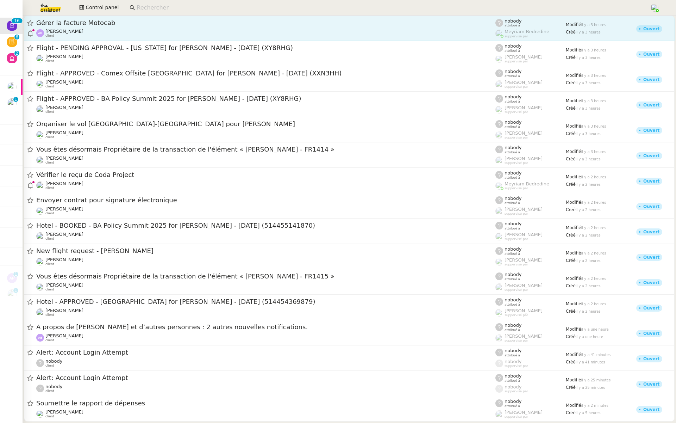
click at [98, 21] on span "Gérer la facture Motocab" at bounding box center [265, 23] width 459 height 6
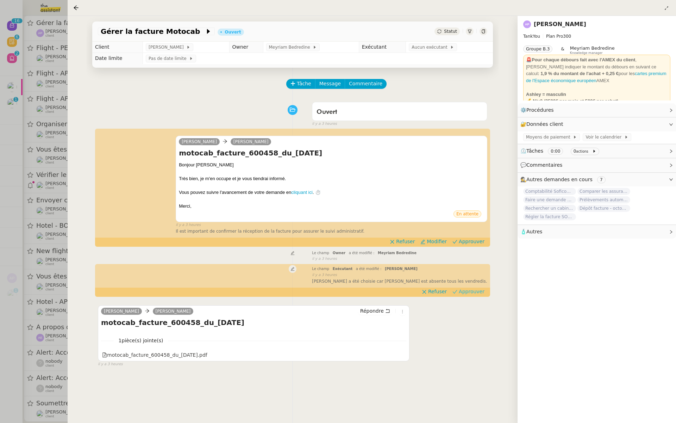
click at [472, 294] on span "Approuver" at bounding box center [472, 291] width 26 height 7
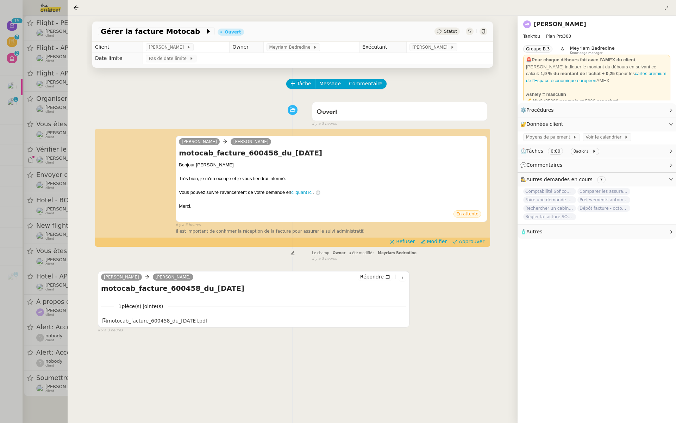
click at [43, 205] on div at bounding box center [338, 211] width 676 height 423
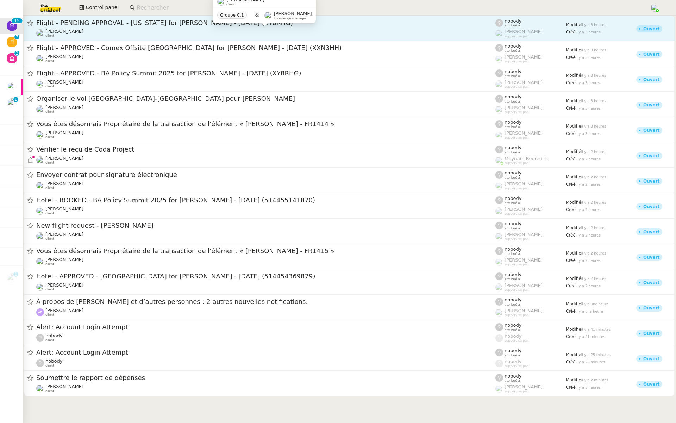
click at [166, 29] on div "[PERSON_NAME] client" at bounding box center [265, 33] width 459 height 9
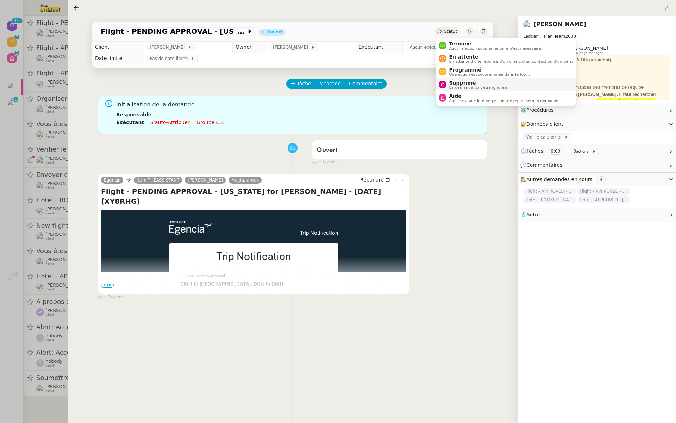
click at [447, 85] on div "Supprimé La demande doit être ignorée." at bounding box center [478, 85] width 62 height 10
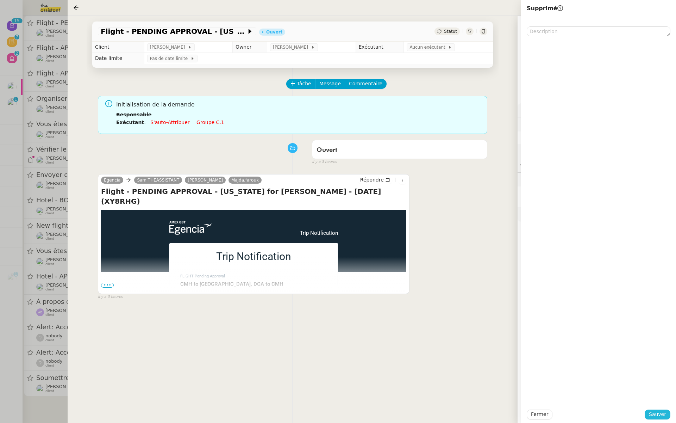
click at [665, 412] on span "Sauver" at bounding box center [657, 414] width 17 height 8
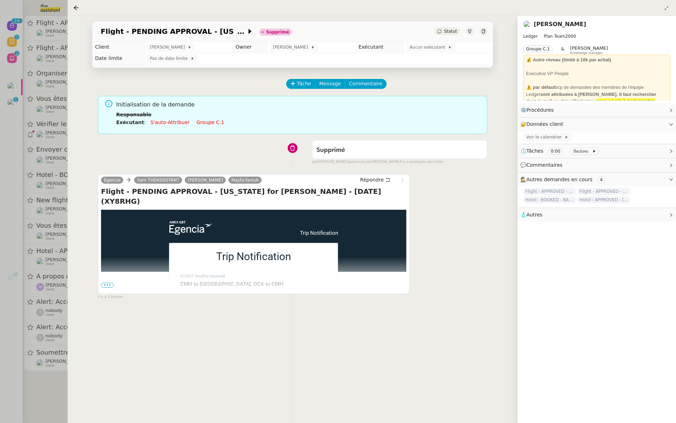
click at [12, 82] on div at bounding box center [338, 211] width 676 height 423
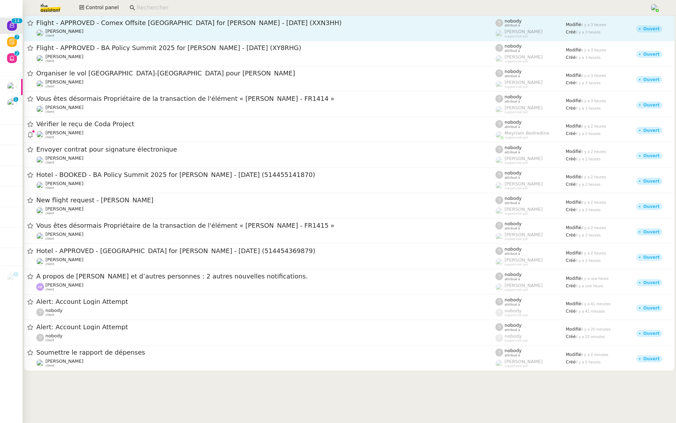
click at [129, 25] on span "Flight - APPROVED - Comex Offsite [GEOGRAPHIC_DATA] for [PERSON_NAME] - [DATE] …" at bounding box center [265, 23] width 459 height 6
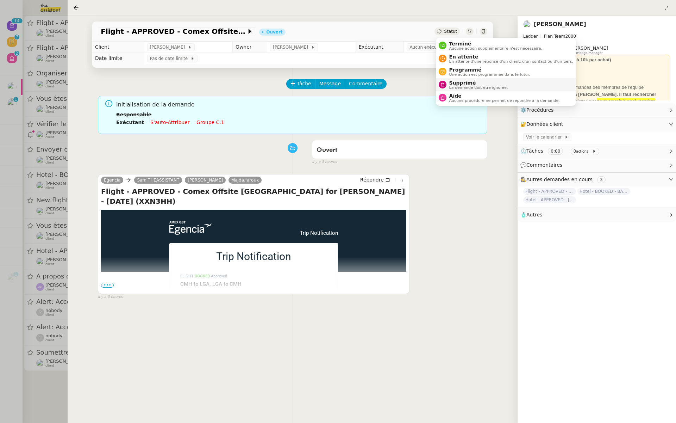
click at [451, 86] on span "La demande doit être ignorée." at bounding box center [478, 88] width 59 height 4
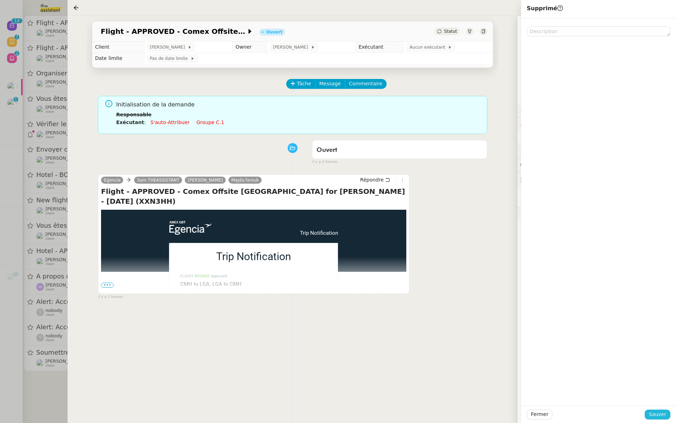
click at [659, 411] on span "Sauver" at bounding box center [657, 414] width 17 height 8
